Goal: Information Seeking & Learning: Find specific page/section

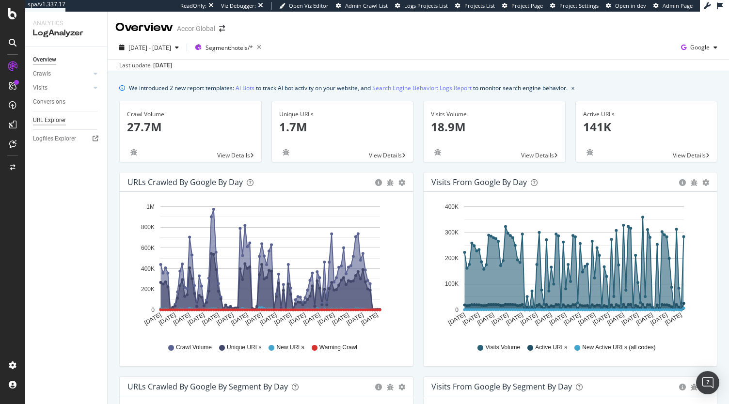
click at [45, 123] on div "URL Explorer" at bounding box center [49, 120] width 33 height 10
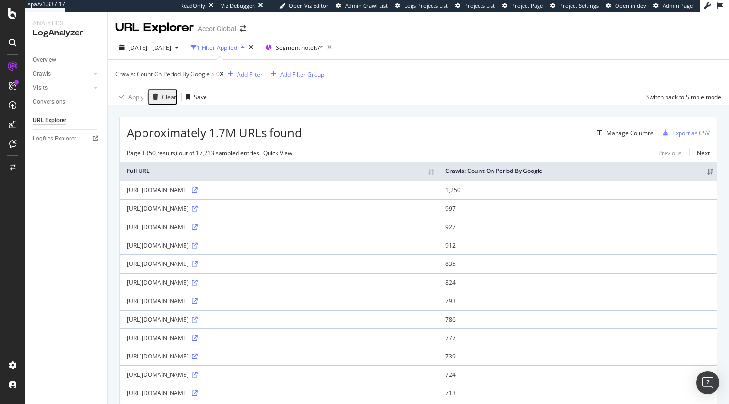
click at [198, 193] on icon at bounding box center [195, 191] width 6 height 6
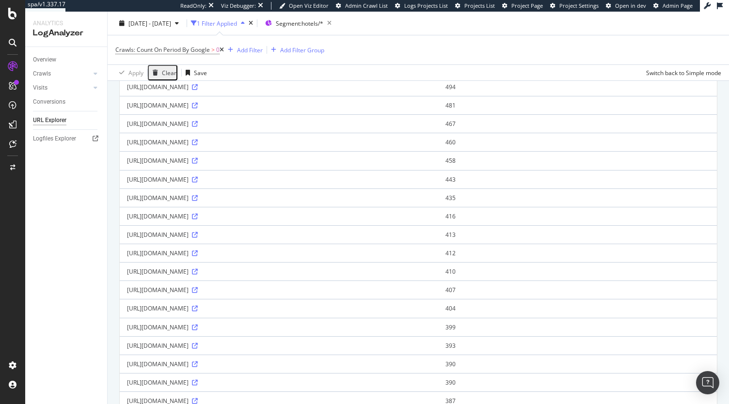
scroll to position [492, 0]
click at [198, 232] on icon at bounding box center [195, 235] width 6 height 6
click at [198, 271] on icon at bounding box center [195, 272] width 6 height 6
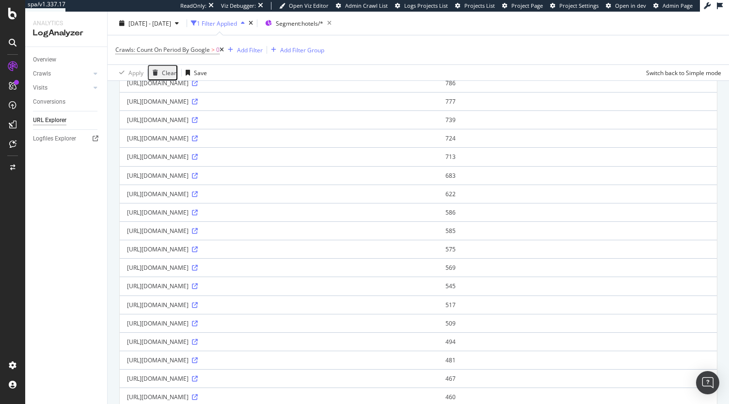
scroll to position [243, 0]
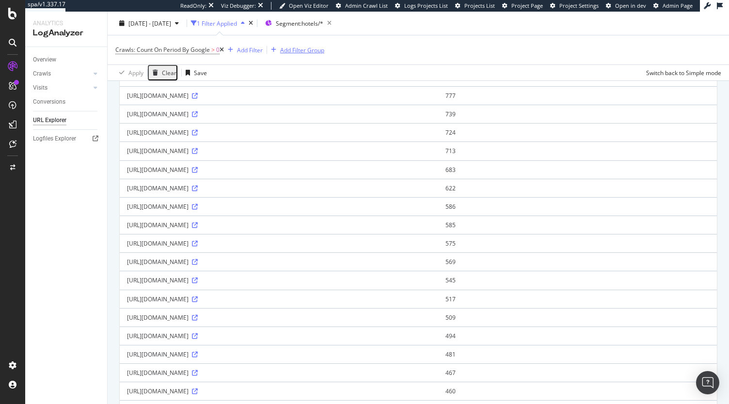
click at [292, 52] on div "Add Filter Group" at bounding box center [302, 50] width 44 height 8
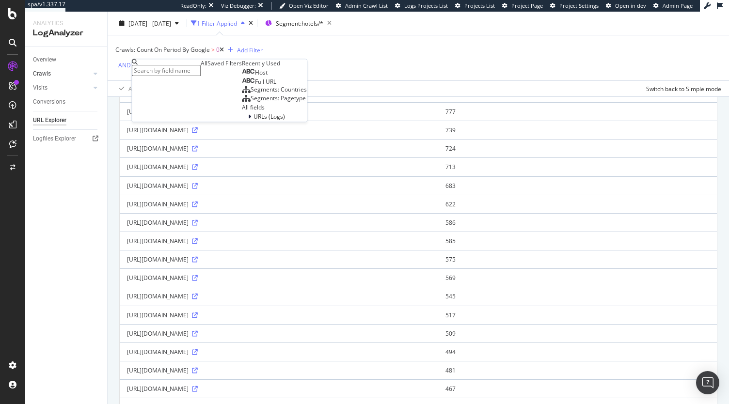
scroll to position [258, 0]
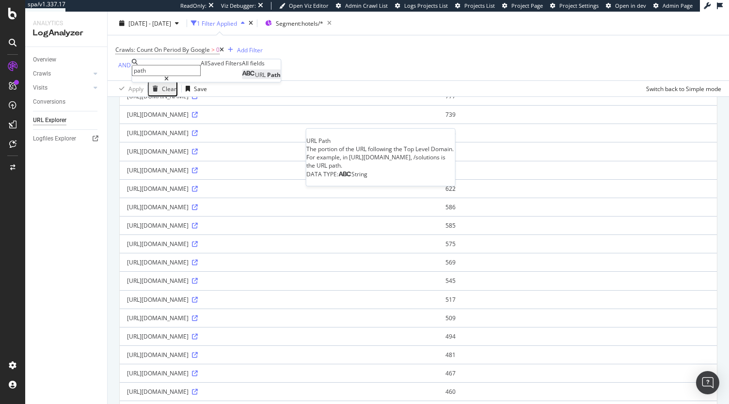
type input "path"
click at [255, 79] on span "URL" at bounding box center [261, 75] width 12 height 8
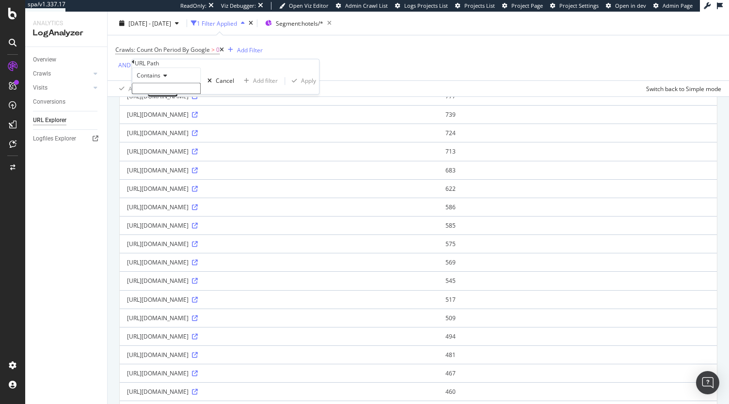
click at [161, 80] on span "Contains" at bounding box center [149, 75] width 24 height 8
click at [177, 164] on span "Doesn't contain" at bounding box center [156, 160] width 42 height 8
click at [188, 94] on input "text" at bounding box center [166, 88] width 69 height 11
type input "/index.en"
click at [301, 88] on div "Apply" at bounding box center [308, 84] width 15 height 8
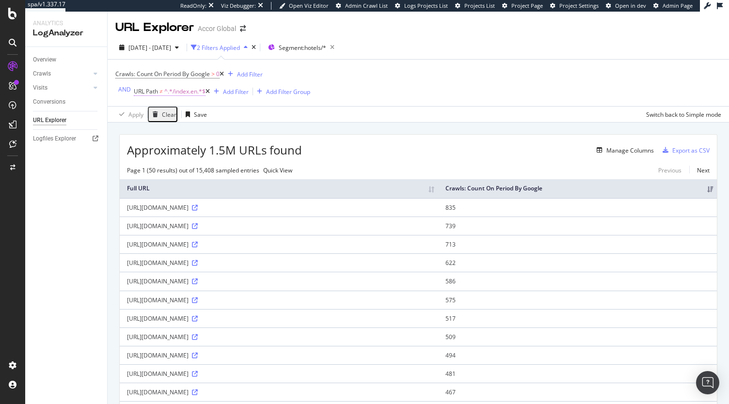
click at [189, 92] on span "^.*/index.en.*$" at bounding box center [184, 92] width 41 height 14
click at [183, 117] on input "/index.en" at bounding box center [166, 111] width 69 height 11
type input "/index."
click at [177, 103] on span "Doesn't contain" at bounding box center [158, 99] width 42 height 8
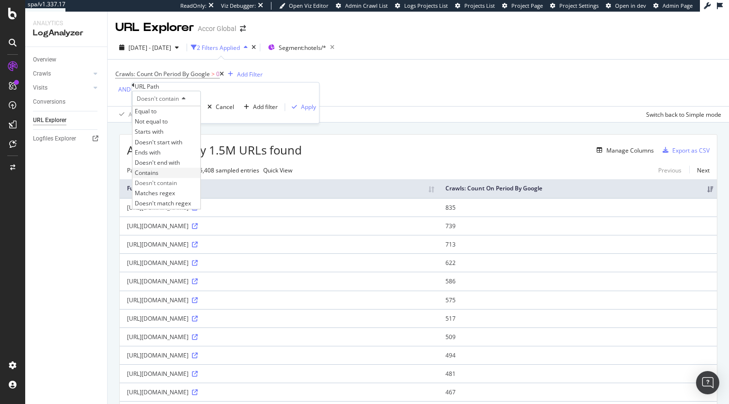
click at [169, 178] on div "Contains" at bounding box center [166, 173] width 68 height 10
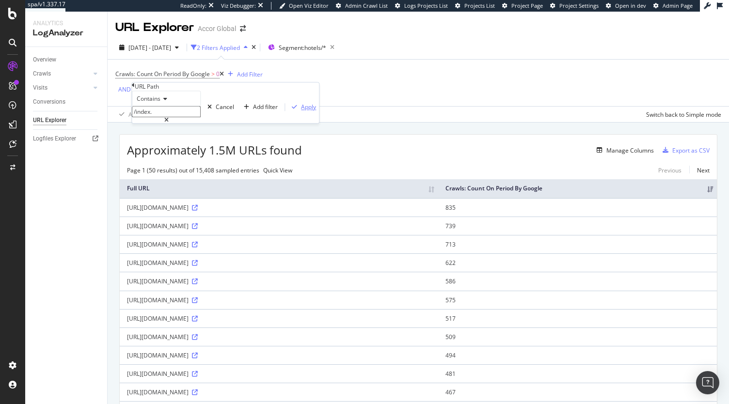
click at [301, 111] on div "Apply" at bounding box center [308, 107] width 15 height 8
click at [172, 88] on span "^.*/index..*$" at bounding box center [181, 92] width 34 height 14
click at [158, 103] on span "Contains" at bounding box center [149, 99] width 24 height 8
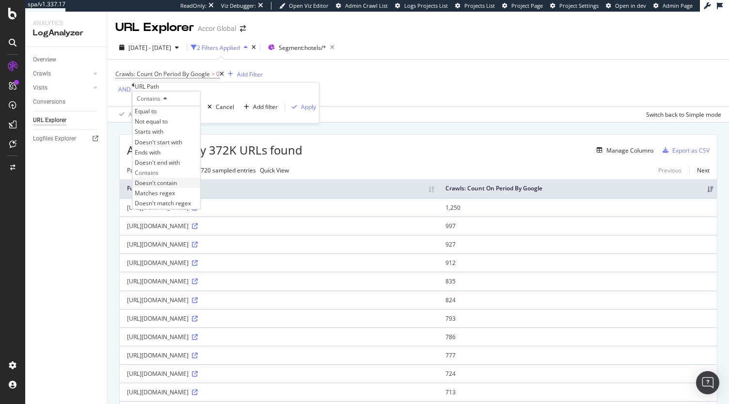
click at [177, 187] on span "Doesn't contain" at bounding box center [156, 183] width 42 height 8
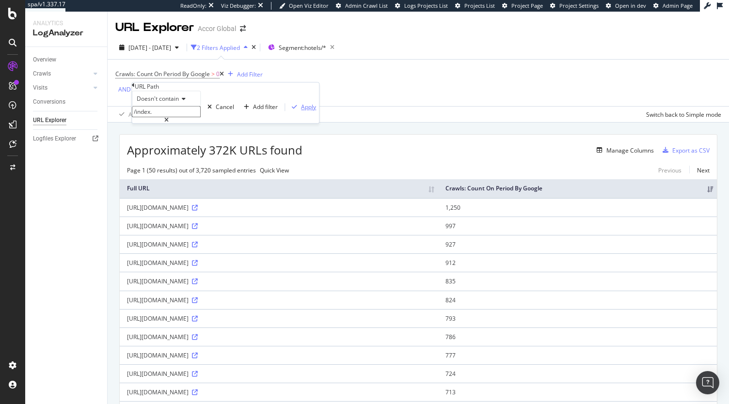
click at [301, 111] on div "Apply" at bounding box center [308, 107] width 15 height 8
click at [198, 211] on icon at bounding box center [195, 208] width 6 height 6
click at [198, 229] on icon at bounding box center [195, 227] width 6 height 6
click at [198, 248] on icon at bounding box center [195, 245] width 6 height 6
click at [198, 304] on icon at bounding box center [195, 301] width 6 height 6
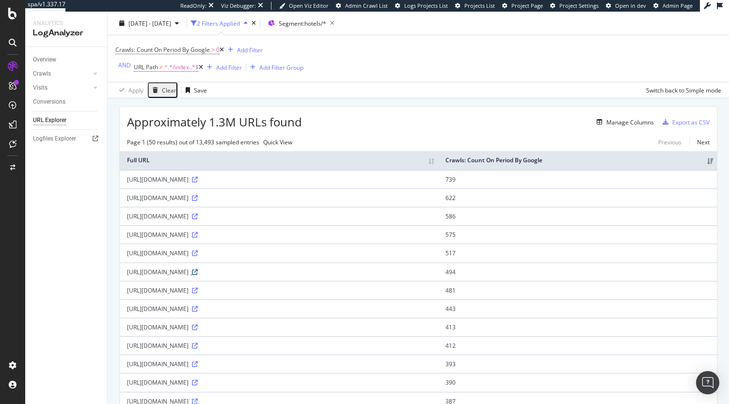
scroll to position [49, 0]
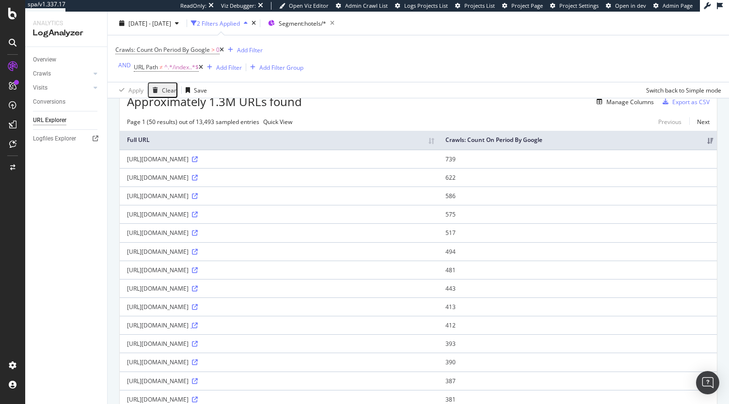
click at [198, 328] on icon at bounding box center [195, 326] width 6 height 6
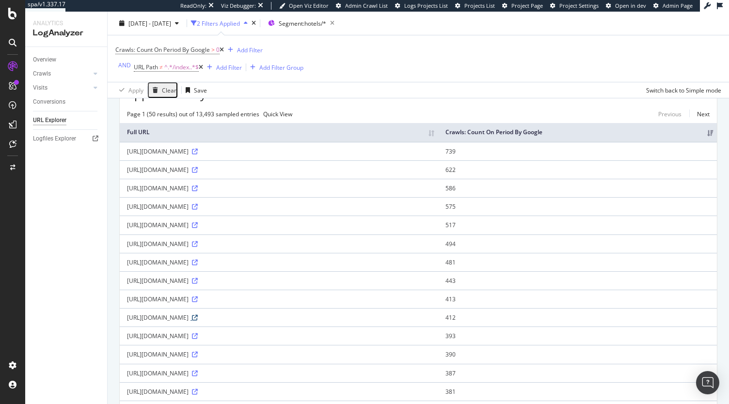
scroll to position [97, 0]
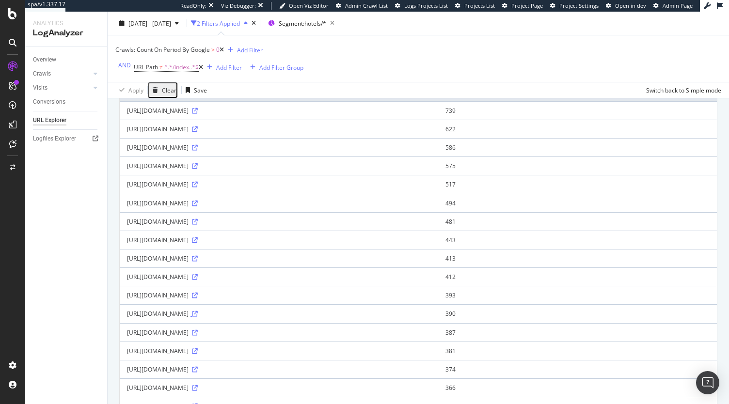
click at [198, 317] on icon at bounding box center [195, 314] width 6 height 6
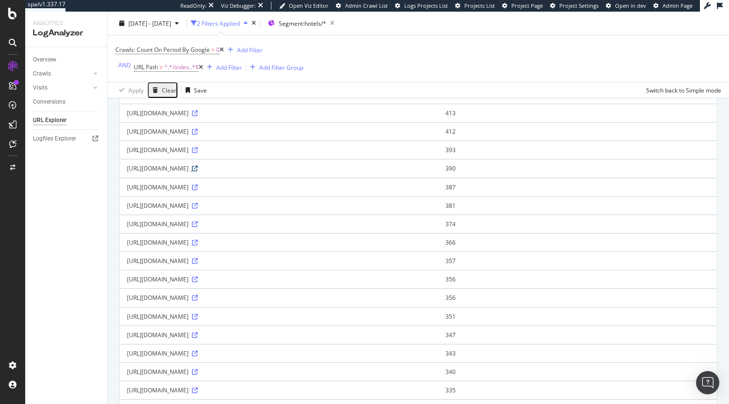
scroll to position [340, 0]
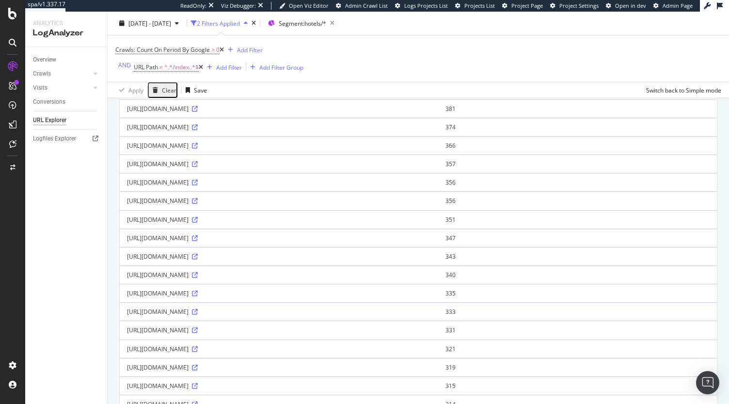
click at [226, 240] on div "https://mercure.accor.com/1269" at bounding box center [279, 238] width 304 height 8
click at [198, 242] on icon at bounding box center [195, 239] width 6 height 6
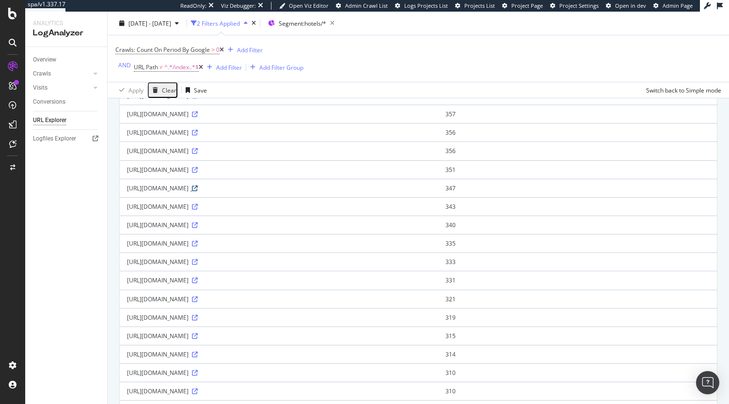
scroll to position [437, 0]
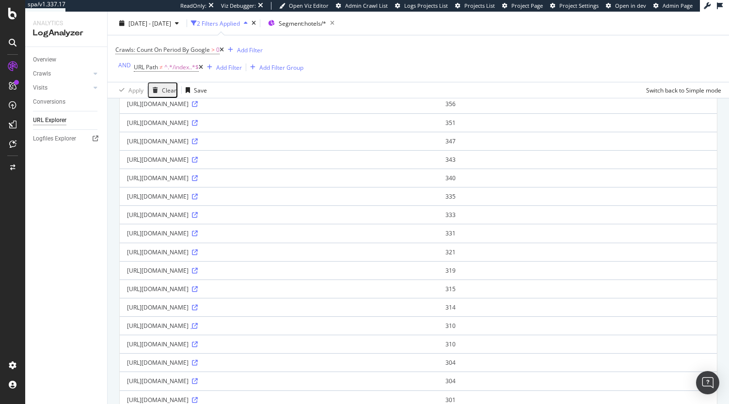
click at [198, 325] on icon at bounding box center [195, 326] width 6 height 6
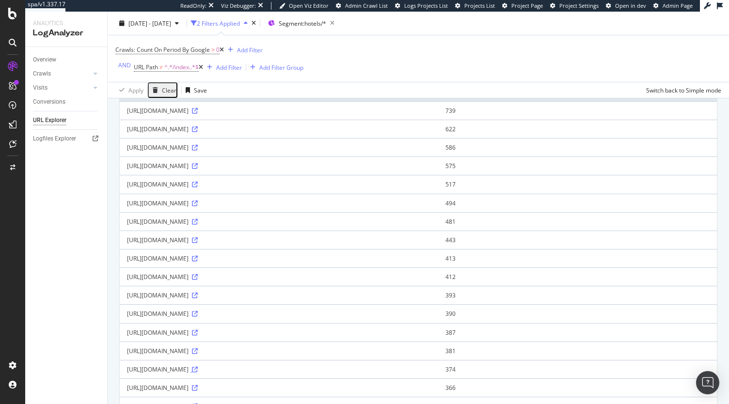
click at [198, 370] on icon at bounding box center [195, 370] width 6 height 6
drag, startPoint x: 127, startPoint y: 118, endPoint x: 259, endPoint y: 116, distance: 131.9
click at [259, 115] on div "https://all.accor.com/hotel/1404/side.en.fr.htm" at bounding box center [279, 111] width 304 height 8
copy div "https://all.accor.com/hotel/1404/side.en.fr.htm"
drag, startPoint x: 126, startPoint y: 170, endPoint x: 265, endPoint y: 168, distance: 139.2
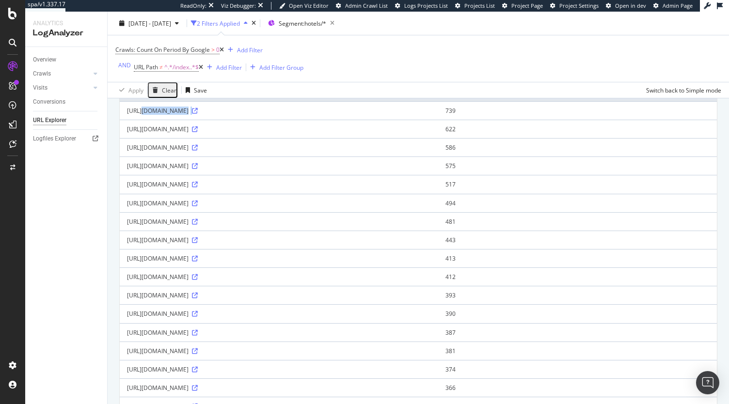
click at [265, 168] on td "https://all.accor.com/hotel/6184/room/SKC.en.htm" at bounding box center [279, 166] width 319 height 18
copy div "https://all.accor.com/hotel/6184/room/SKC.en.htm"
drag, startPoint x: 126, startPoint y: 372, endPoint x: 284, endPoint y: 376, distance: 158.2
click at [284, 376] on td "https://all.accor.com/hotel/8488/catering/R005.en.en.htm" at bounding box center [279, 369] width 319 height 18
copy div "https://all.accor.com/hotel/8488/catering/R005.en.en.htm"
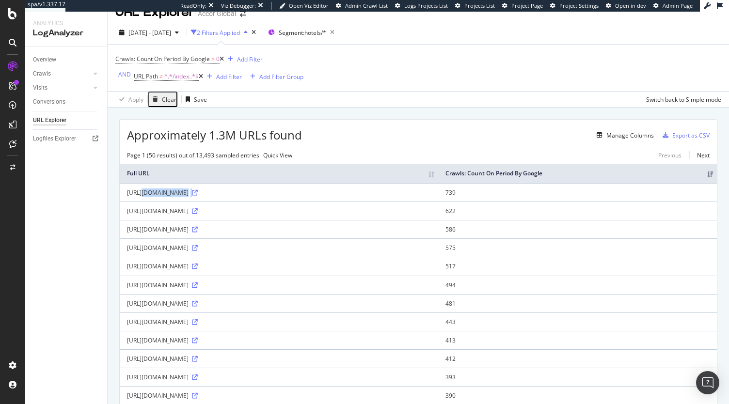
scroll to position [0, 0]
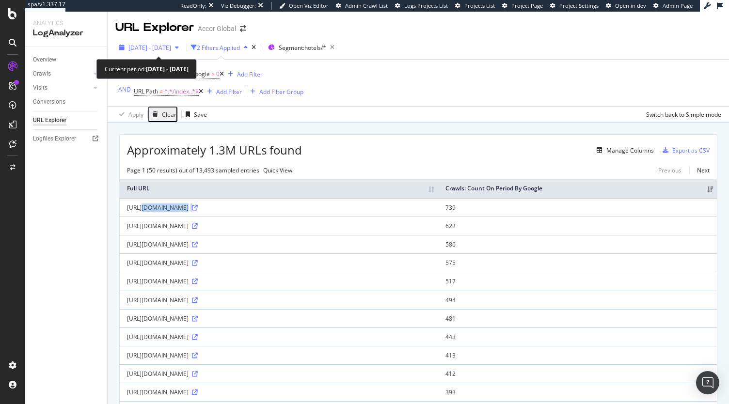
click at [171, 45] on span "2025 Jun. 6th - Sep. 5th" at bounding box center [150, 48] width 43 height 8
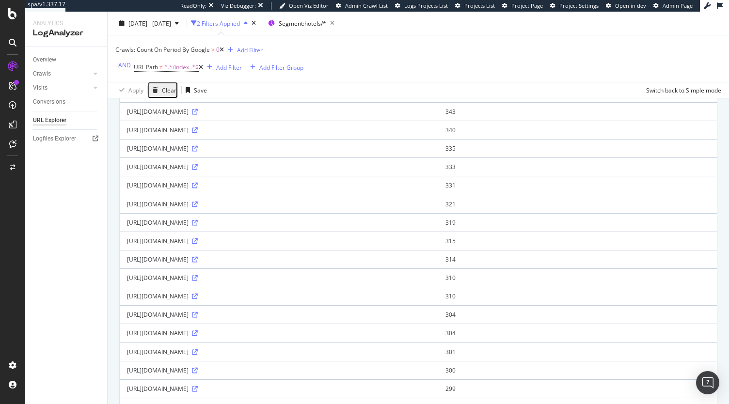
scroll to position [485, 0]
click at [198, 333] on icon at bounding box center [195, 333] width 6 height 6
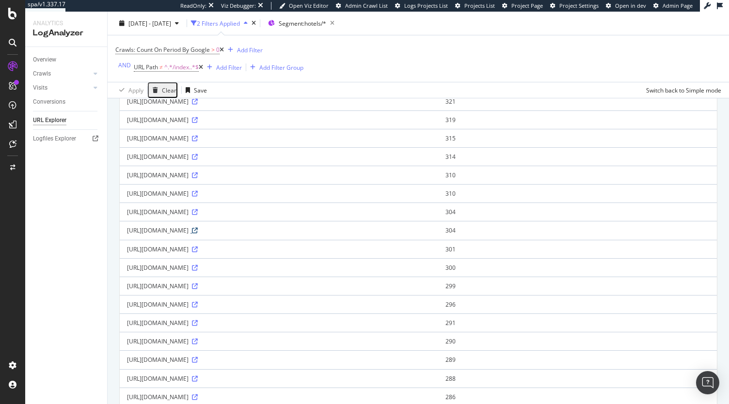
scroll to position [631, 0]
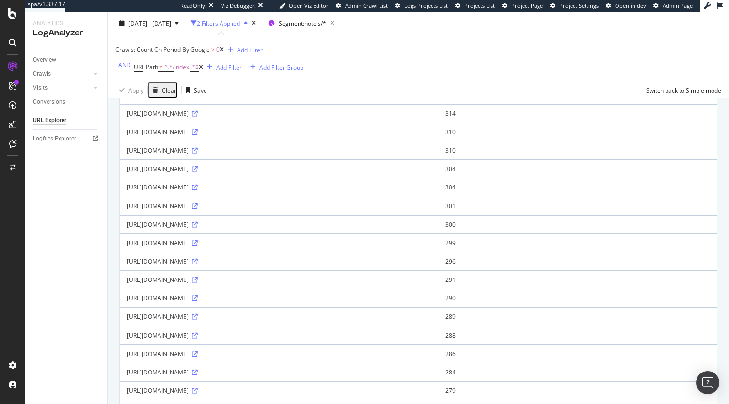
click at [198, 372] on icon at bounding box center [195, 373] width 6 height 6
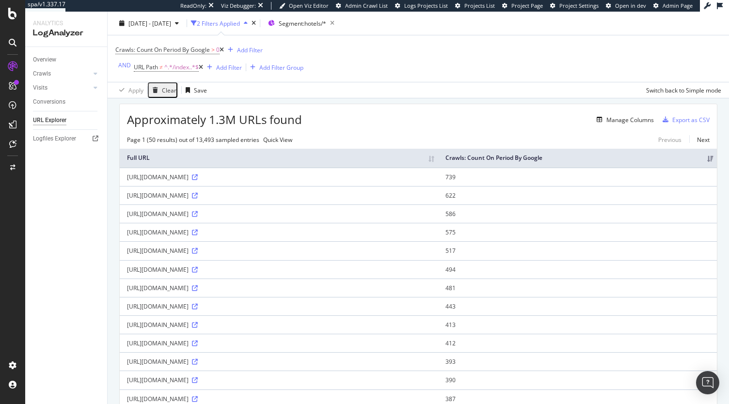
scroll to position [0, 0]
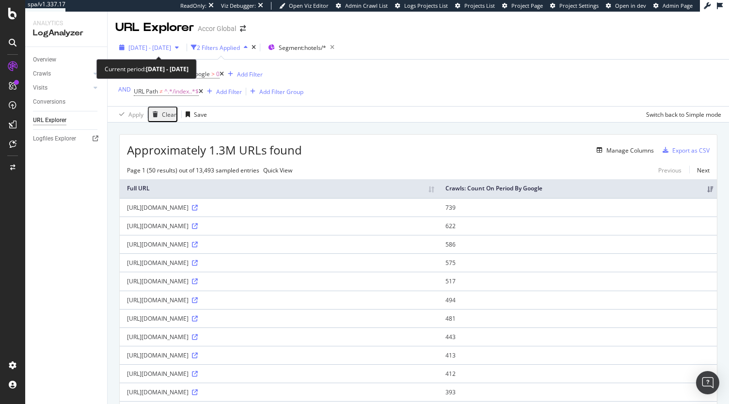
click at [165, 47] on span "2025 Jun. 6th - Sep. 5th" at bounding box center [150, 48] width 43 height 8
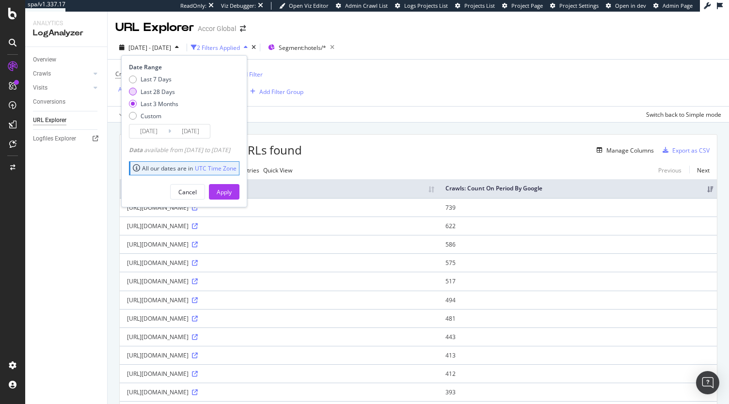
click at [160, 94] on div "Last 28 Days" at bounding box center [158, 92] width 34 height 8
type input "2025/08/09"
click at [232, 192] on div "Apply" at bounding box center [224, 192] width 15 height 8
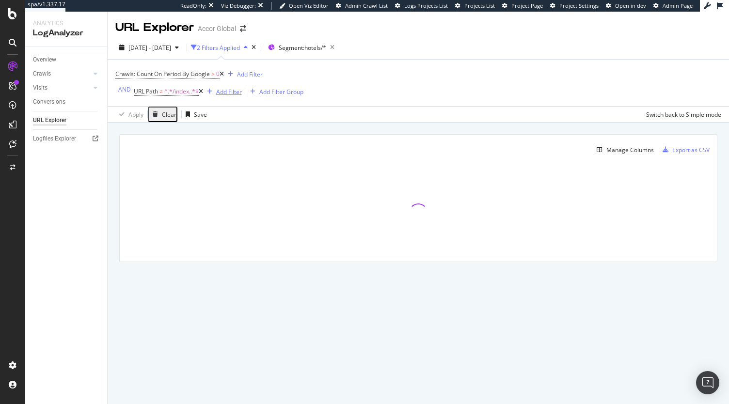
click at [225, 91] on div "Add Filter" at bounding box center [229, 92] width 26 height 8
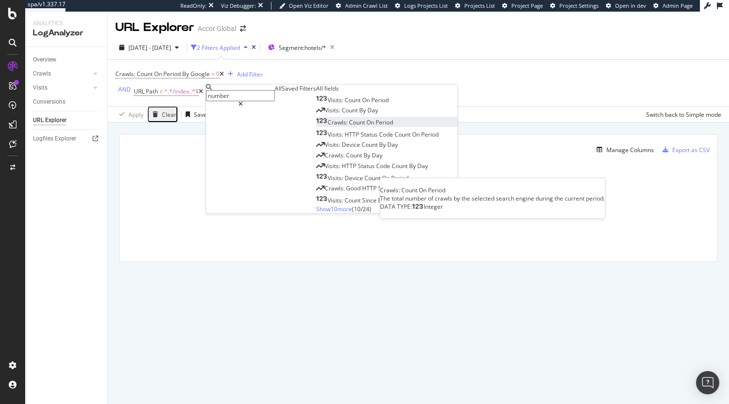
type input "number"
click at [316, 127] on div "Crawls: Count On Period" at bounding box center [354, 123] width 77 height 8
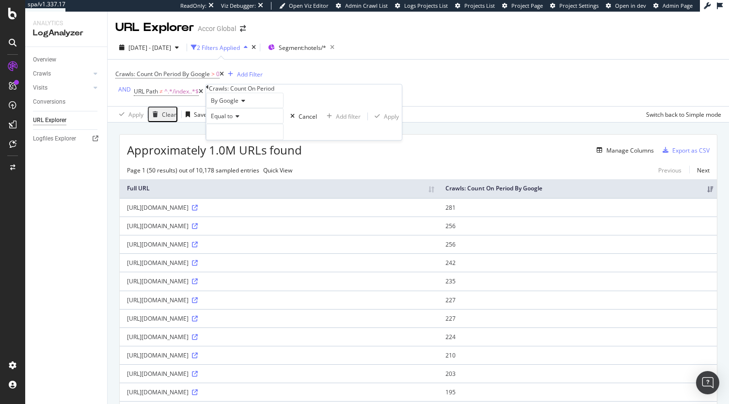
click at [233, 120] on span "Equal to" at bounding box center [222, 116] width 22 height 8
click at [243, 184] on span "Greater than or equal to" at bounding box center [241, 180] width 65 height 8
click at [244, 140] on input "number" at bounding box center [249, 132] width 86 height 16
type input "3"
click at [393, 121] on div "Apply" at bounding box center [400, 117] width 15 height 8
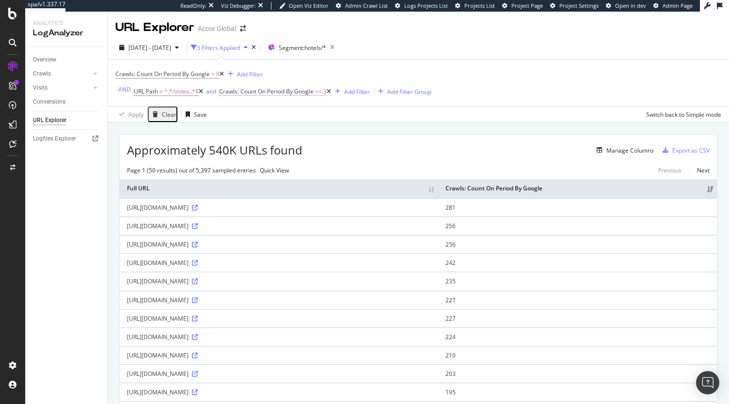
click at [291, 92] on span "Crawls: Count On Period By Google" at bounding box center [266, 91] width 95 height 8
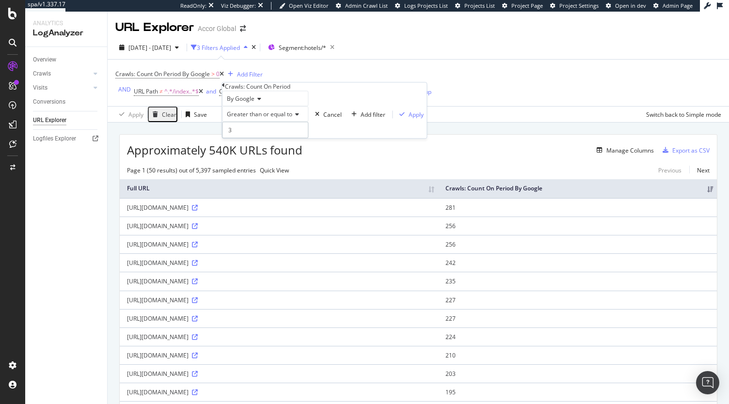
click at [258, 138] on input "3" at bounding box center [265, 130] width 86 height 16
type input "2"
click at [409, 119] on div "Apply" at bounding box center [416, 115] width 15 height 8
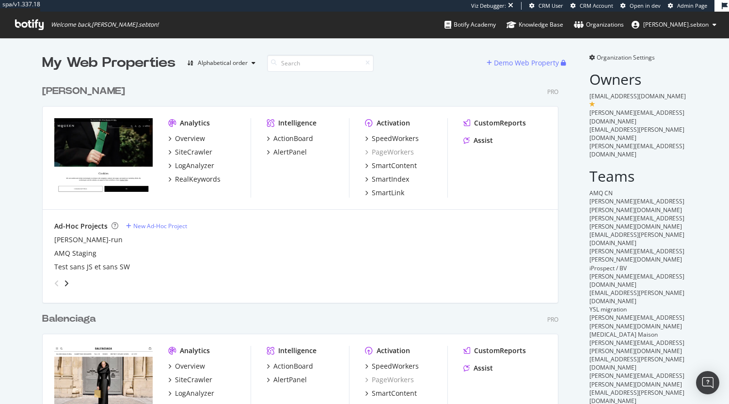
scroll to position [397, 714]
